Goal: Task Accomplishment & Management: Understand process/instructions

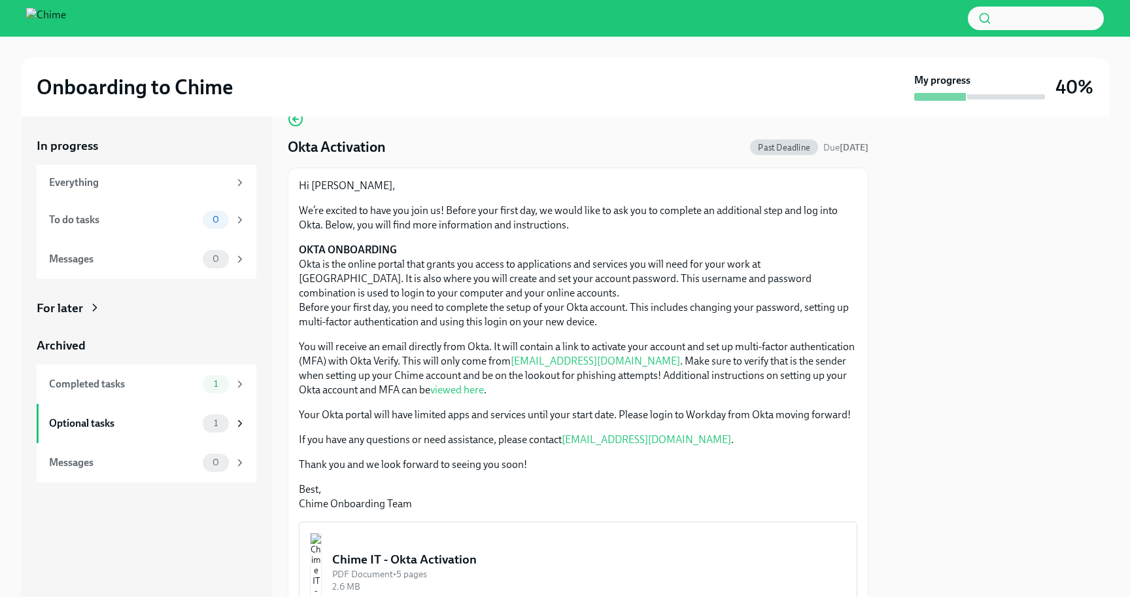
scroll to position [36, 0]
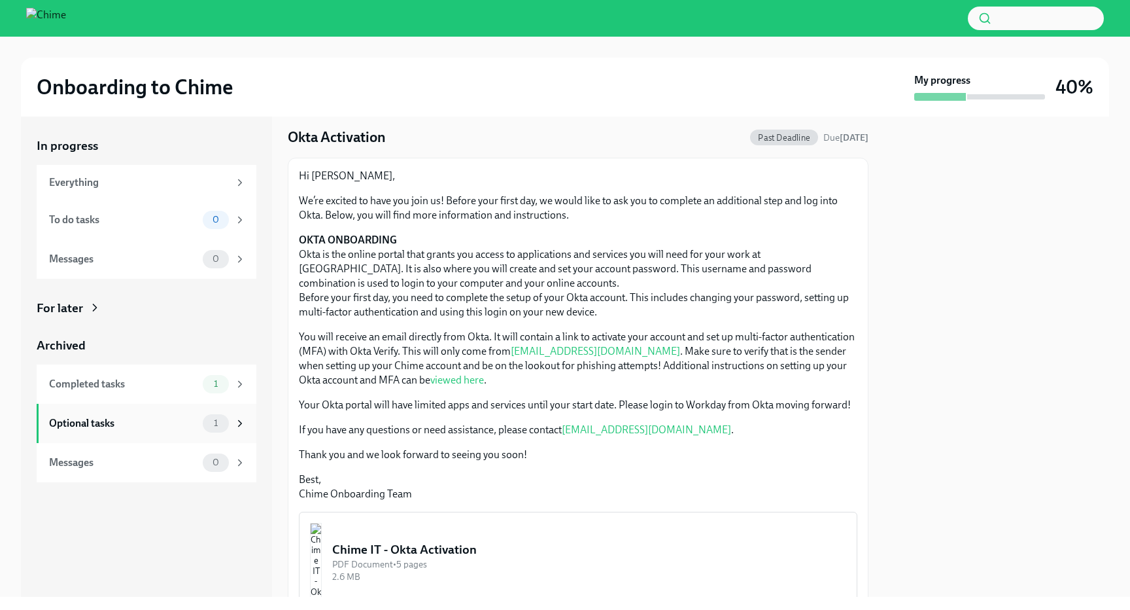
click at [163, 422] on div "Optional tasks" at bounding box center [123, 423] width 148 height 14
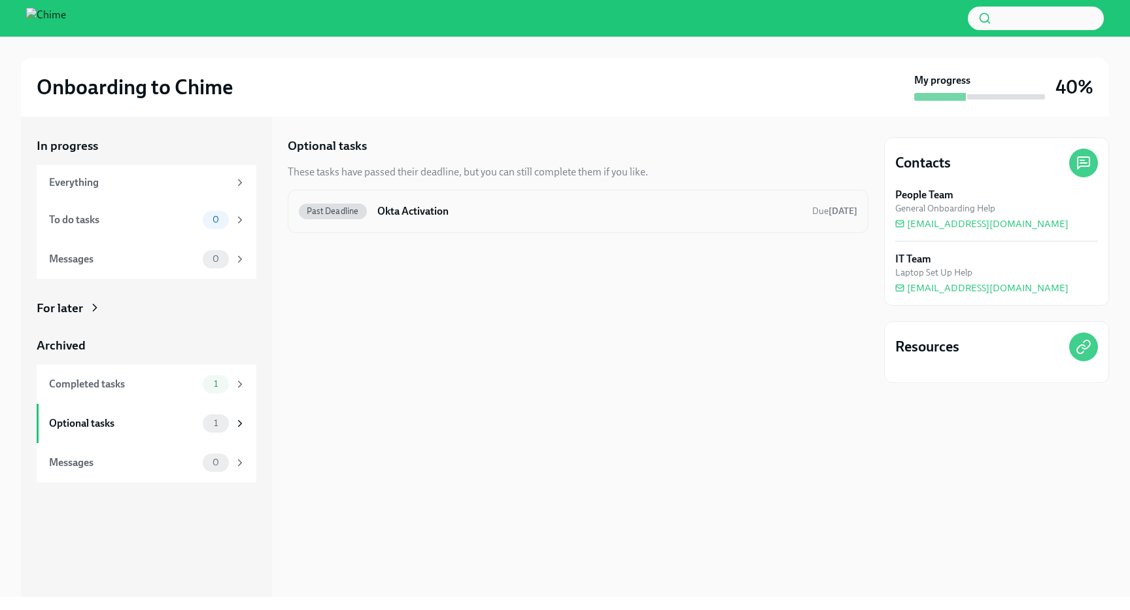
click at [367, 195] on div "Past Deadline Okta Activation Due today" at bounding box center [578, 211] width 581 height 43
click at [356, 213] on span "Past Deadline" at bounding box center [333, 211] width 68 height 10
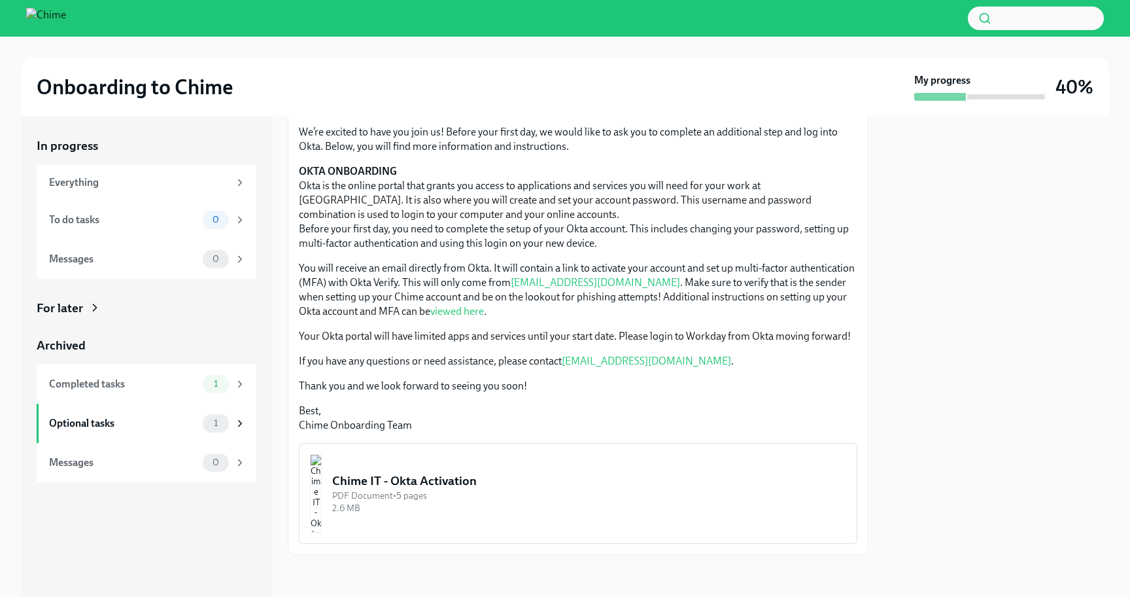
click at [430, 307] on link "viewed here" at bounding box center [457, 311] width 54 height 12
click at [214, 418] on span "1" at bounding box center [216, 423] width 20 height 10
